Goal: Find specific page/section: Find specific page/section

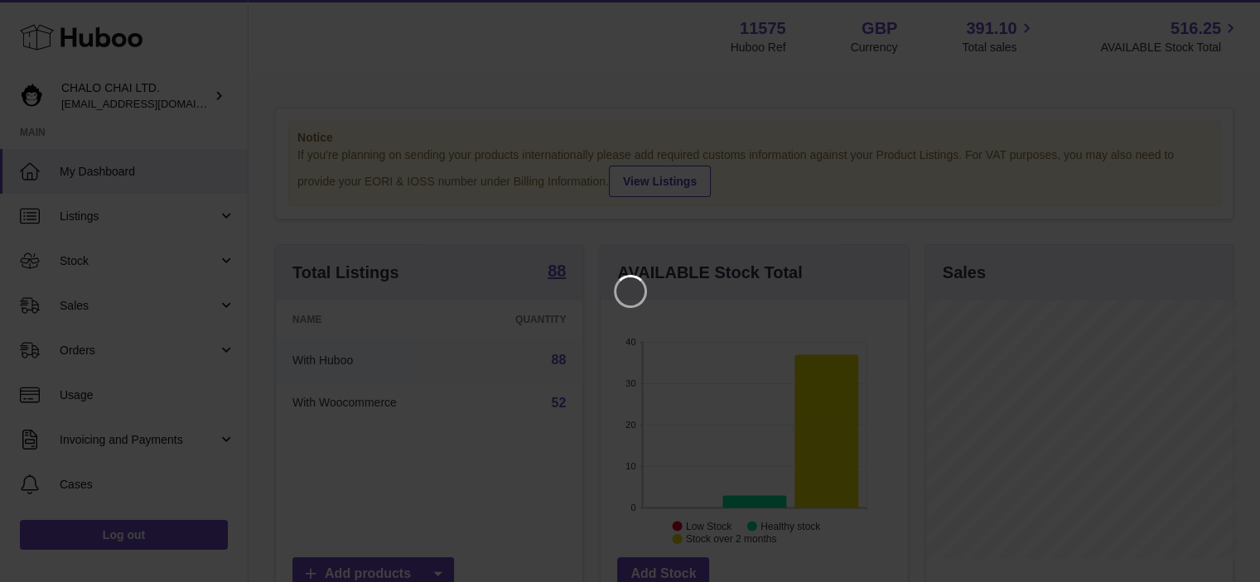
scroll to position [258, 311]
click at [1230, 20] on icon "Close" at bounding box center [1229, 15] width 20 height 20
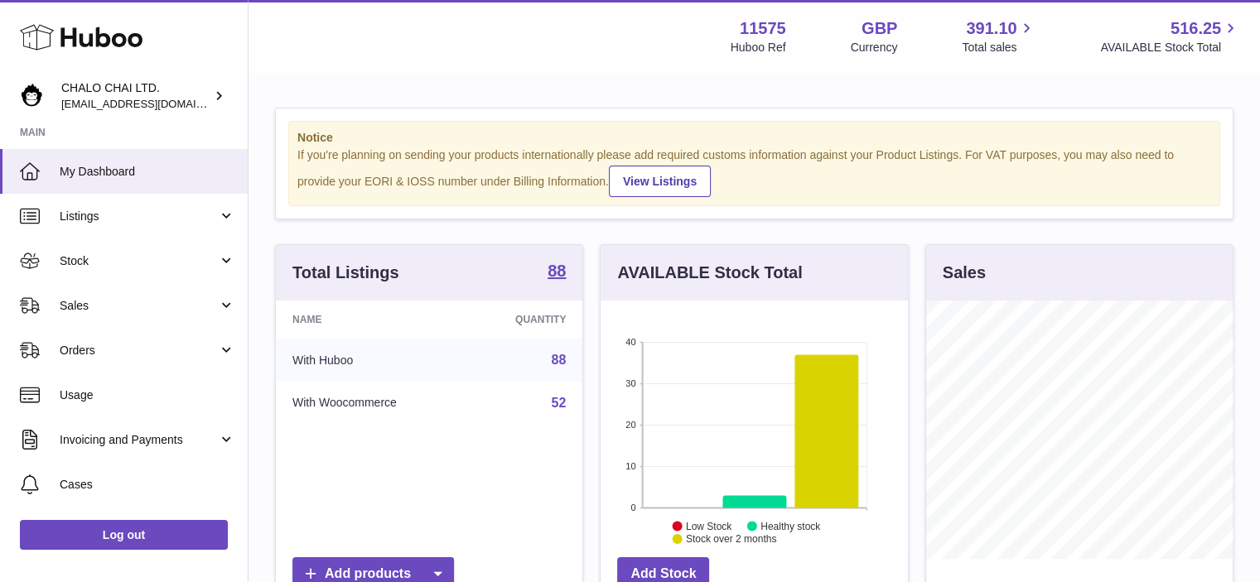
scroll to position [827862, 827813]
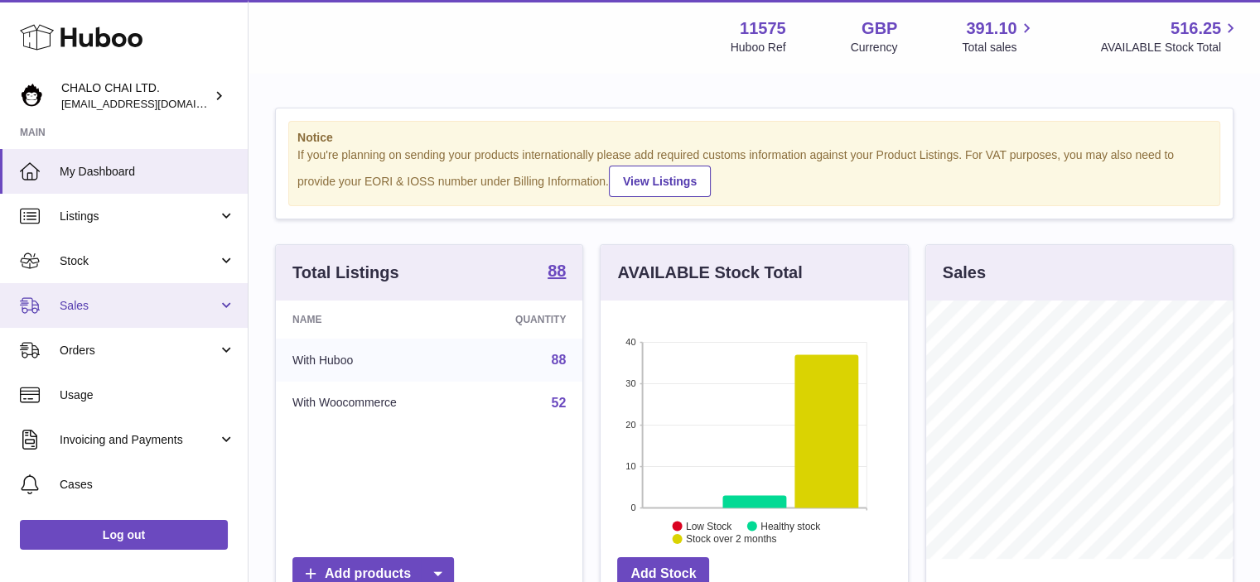
click at [192, 306] on span "Sales" at bounding box center [139, 306] width 158 height 16
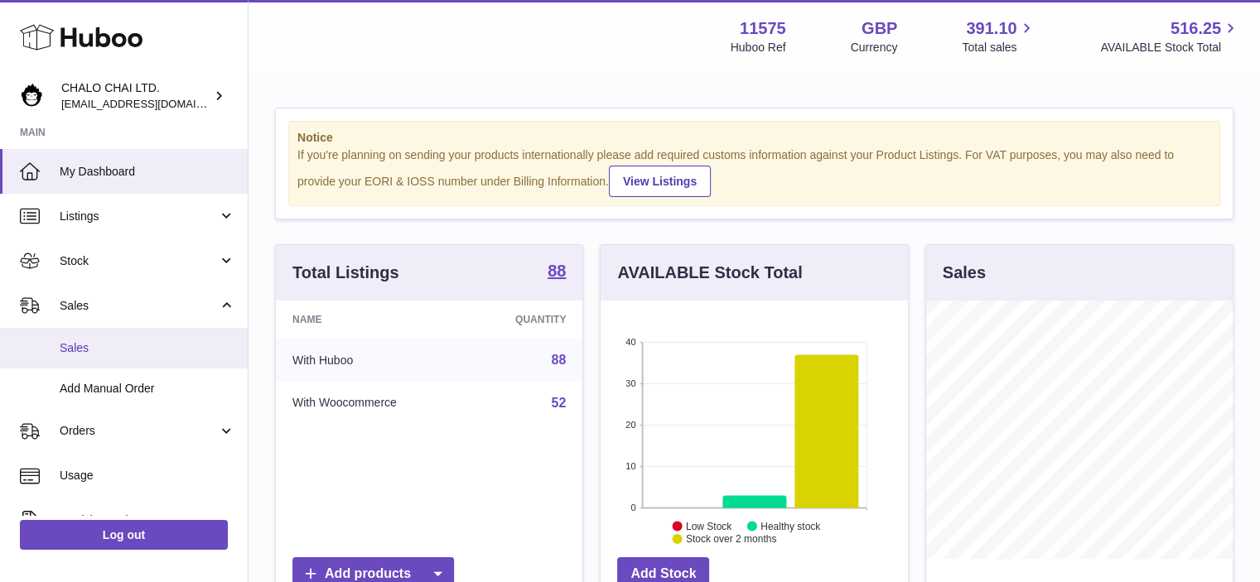
click at [172, 350] on span "Sales" at bounding box center [148, 348] width 176 height 16
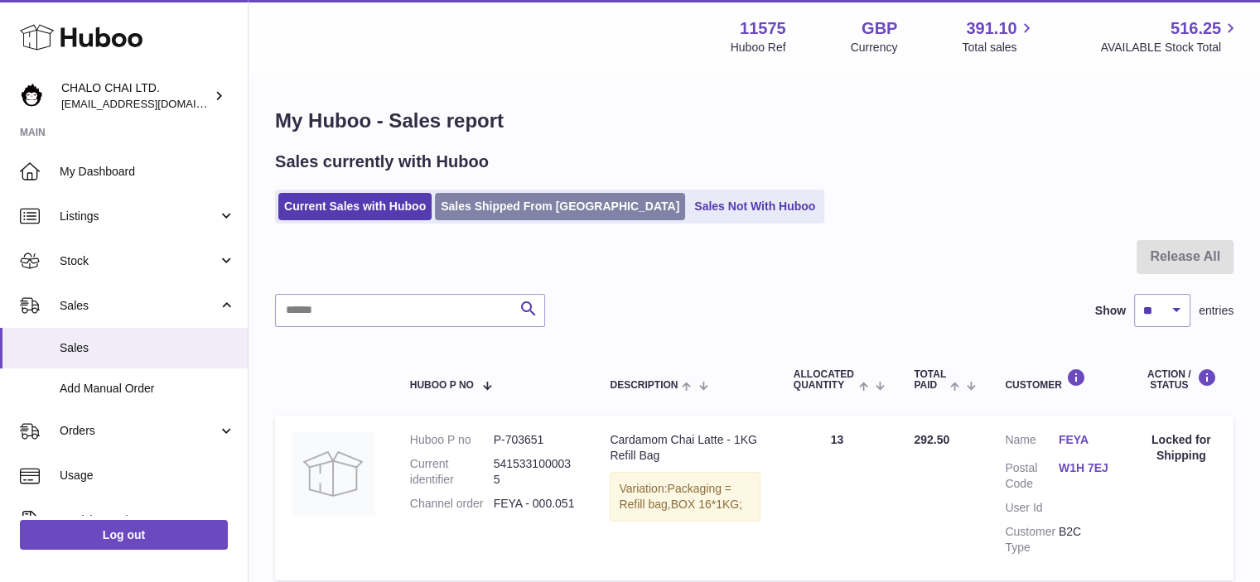
click at [540, 204] on link "Sales Shipped From Huboo" at bounding box center [560, 206] width 250 height 27
